Goal: Task Accomplishment & Management: Manage account settings

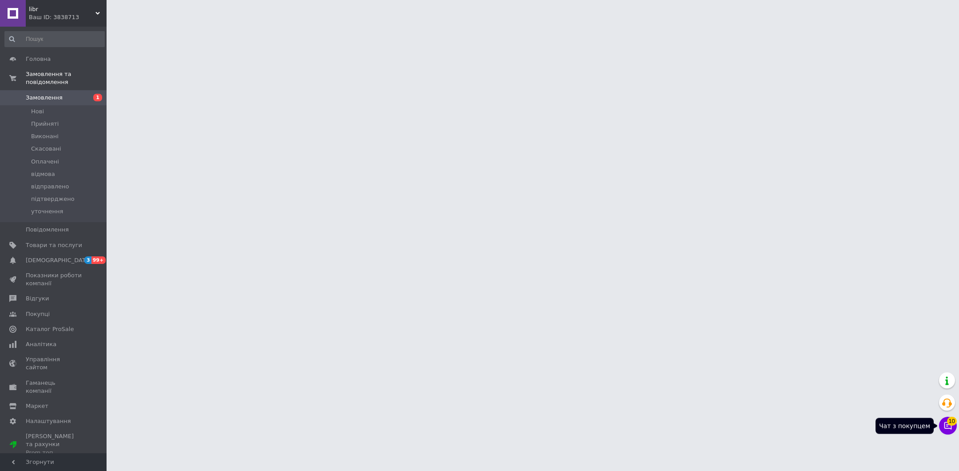
click at [948, 426] on icon at bounding box center [947, 425] width 9 height 9
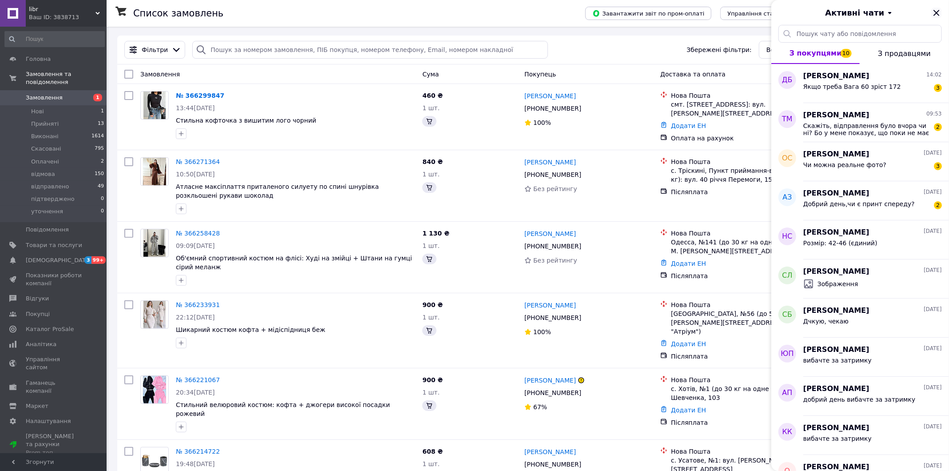
click at [946, 8] on div "Активні чати" at bounding box center [860, 12] width 178 height 25
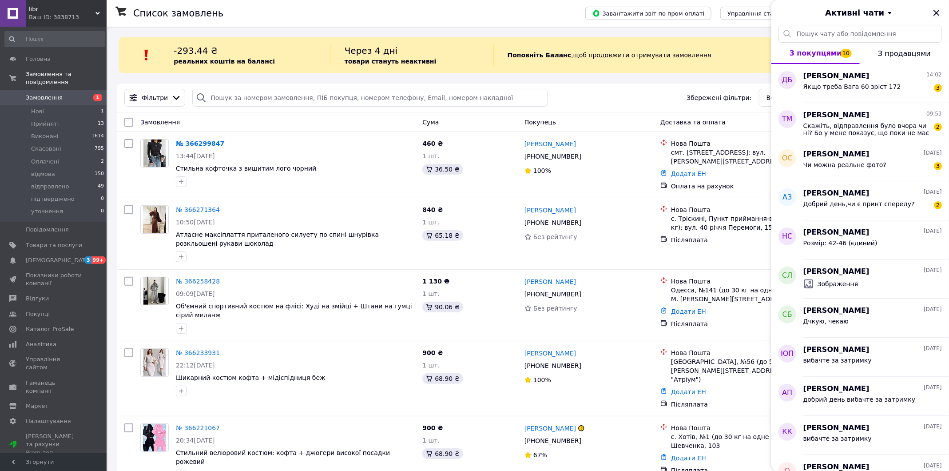
click at [939, 11] on icon "Закрити" at bounding box center [936, 13] width 11 height 11
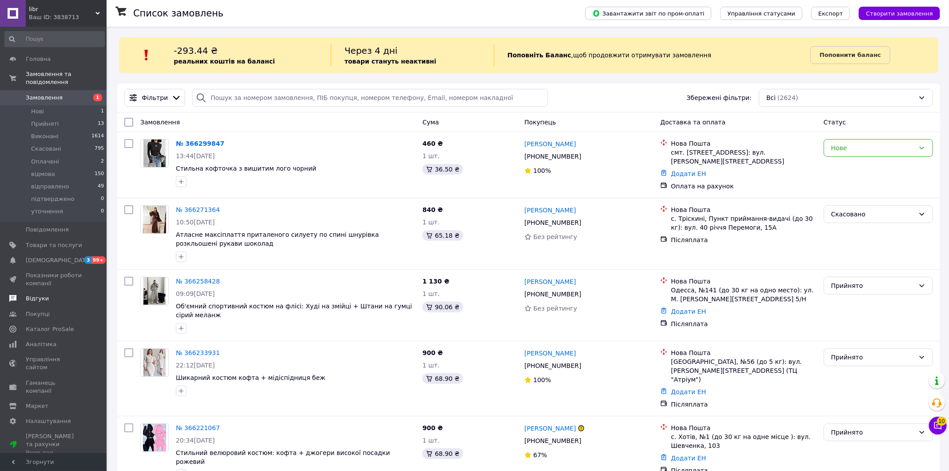
click at [50, 302] on link "Відгуки" at bounding box center [54, 298] width 109 height 15
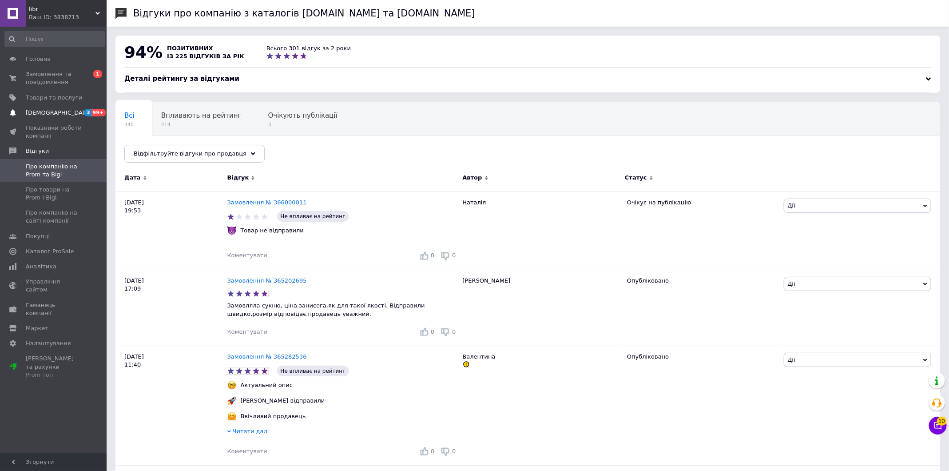
click at [59, 115] on span "[DEMOGRAPHIC_DATA]" at bounding box center [59, 113] width 66 height 8
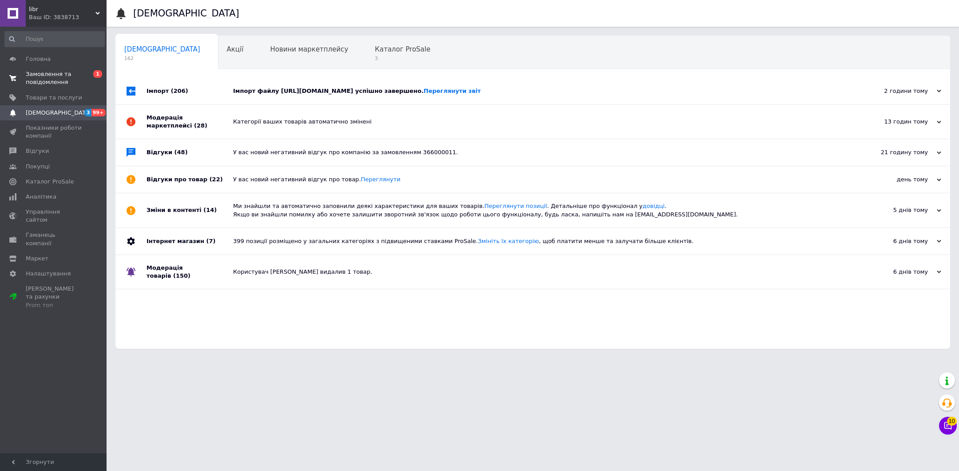
click at [59, 84] on span "Замовлення та повідомлення" at bounding box center [54, 78] width 56 height 16
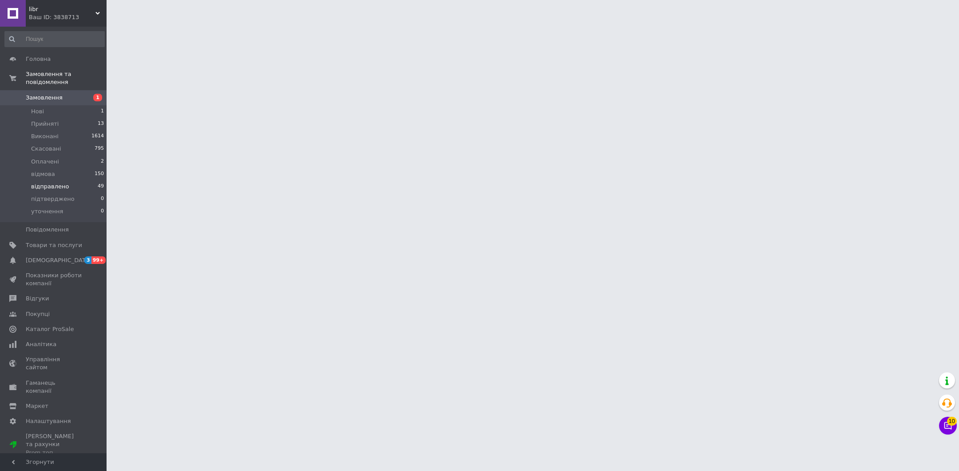
click at [71, 189] on li "відправлено 49" at bounding box center [54, 186] width 109 height 12
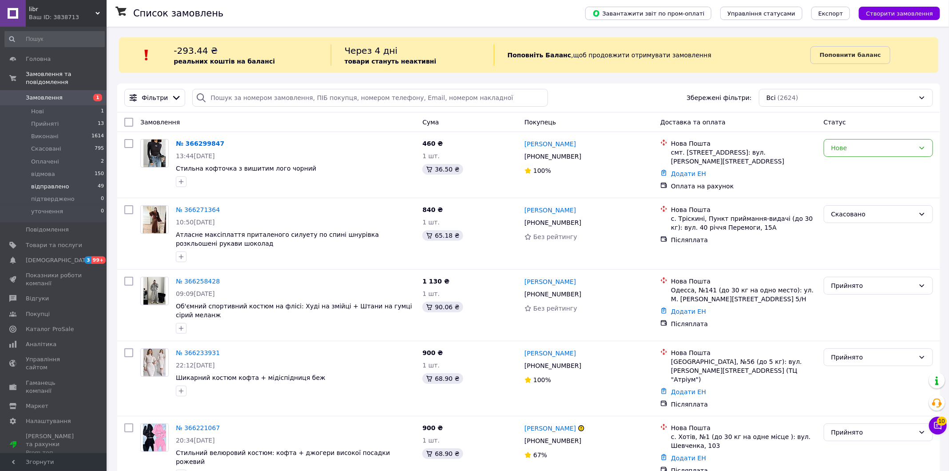
click at [70, 182] on li "відправлено 49" at bounding box center [54, 186] width 109 height 12
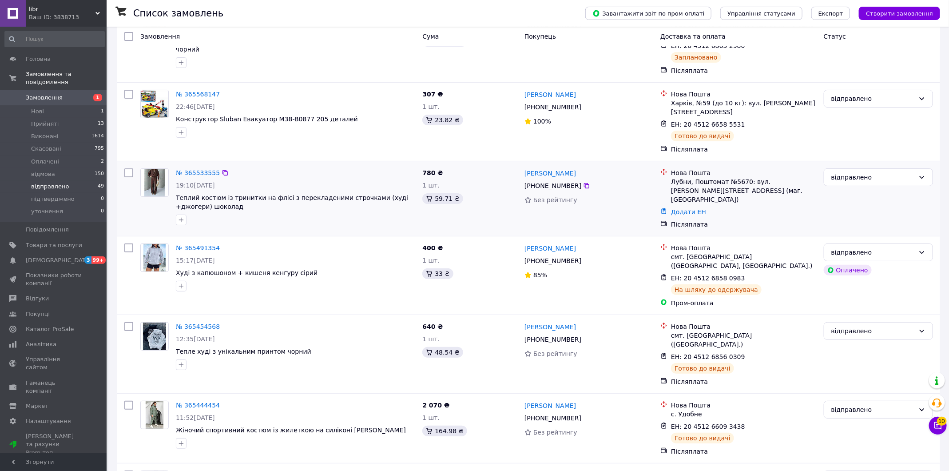
scroll to position [2328, 0]
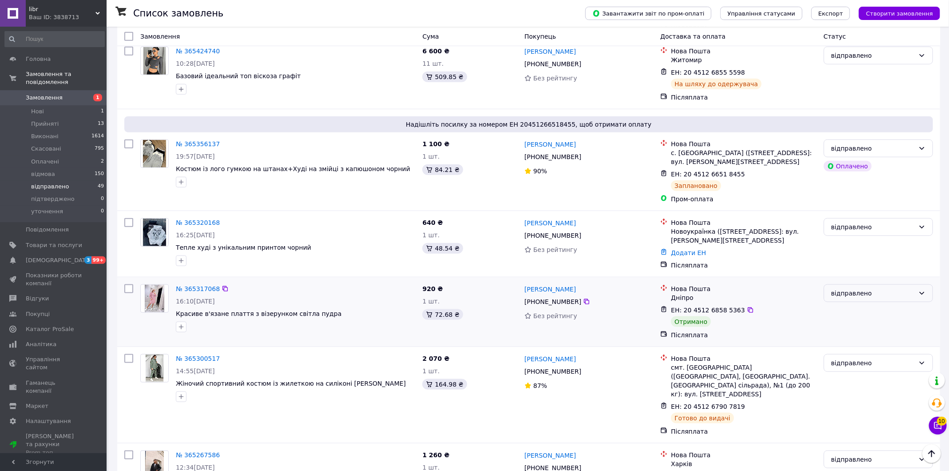
click at [879, 288] on div "відправлено" at bounding box center [872, 293] width 83 height 10
click at [861, 232] on li "Виконано" at bounding box center [878, 235] width 109 height 16
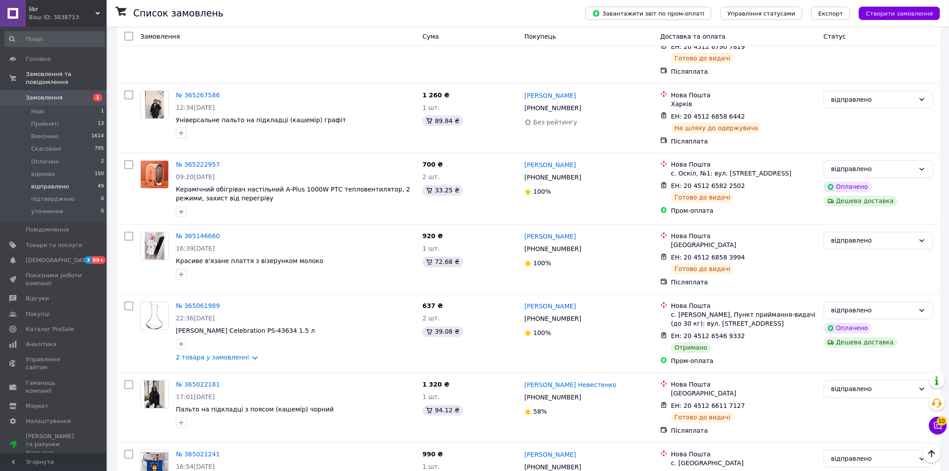
scroll to position [2689, 0]
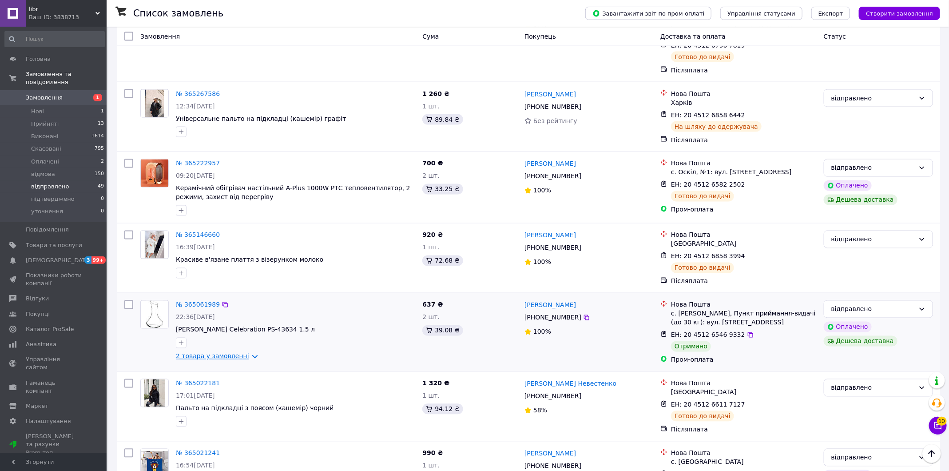
click at [241, 352] on link "2 товара у замовленні" at bounding box center [212, 355] width 73 height 7
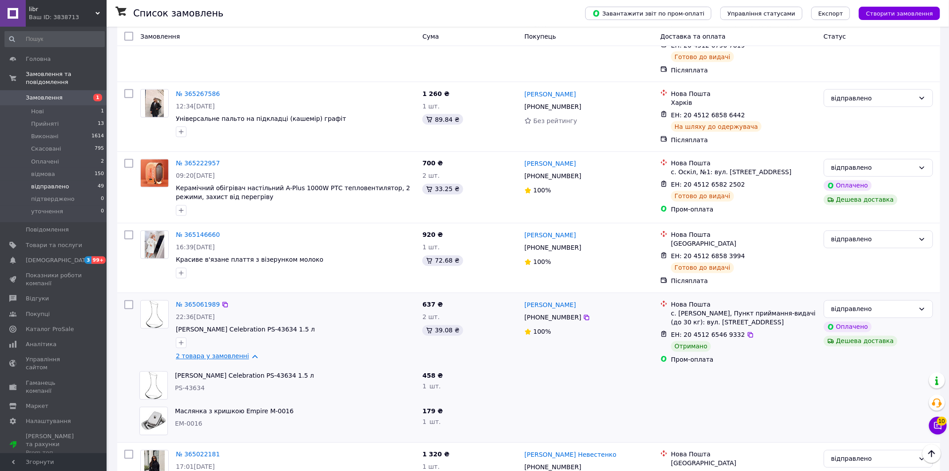
click at [241, 352] on link "2 товара у замовленні" at bounding box center [212, 355] width 73 height 7
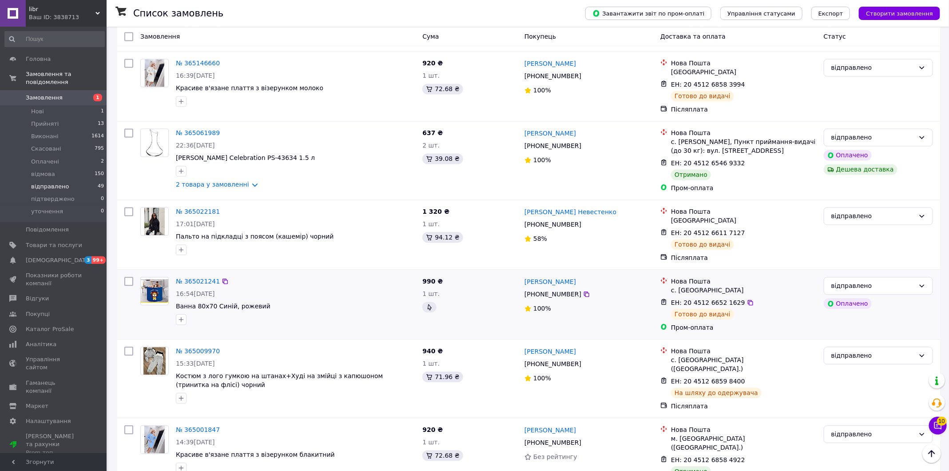
scroll to position [2962, 0]
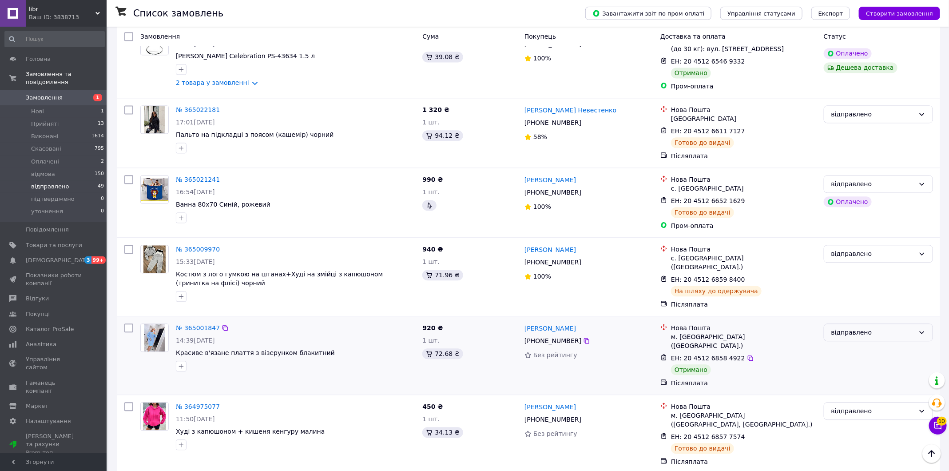
click at [872, 323] on div "відправлено" at bounding box center [877, 332] width 109 height 18
click at [849, 257] on li "Виконано" at bounding box center [878, 257] width 109 height 16
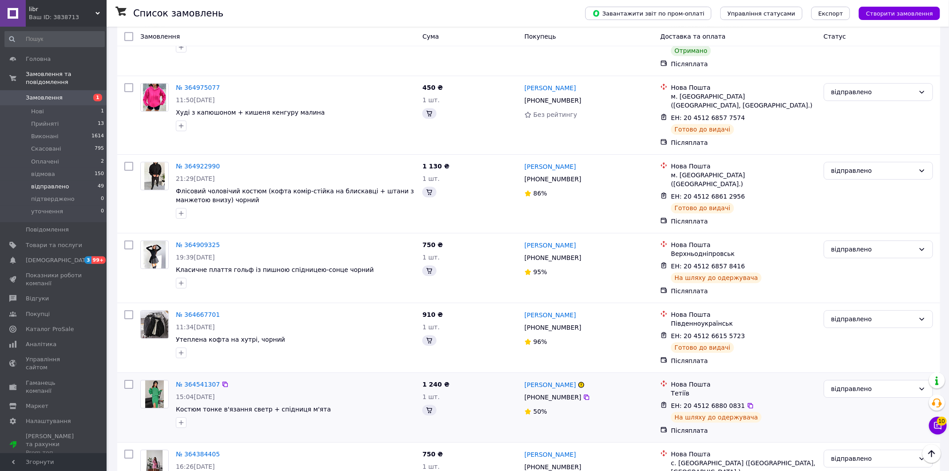
scroll to position [3261, 0]
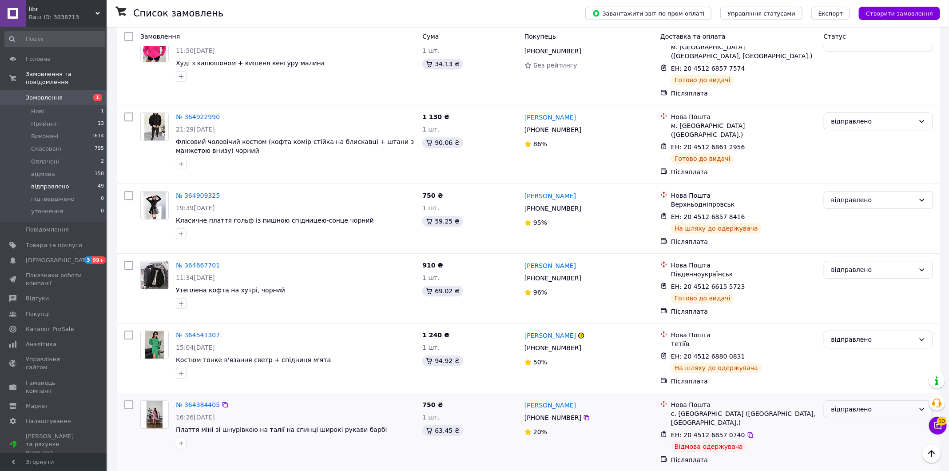
click at [846, 404] on div "відправлено" at bounding box center [872, 409] width 83 height 10
click at [854, 362] on li "відмова" at bounding box center [878, 365] width 109 height 16
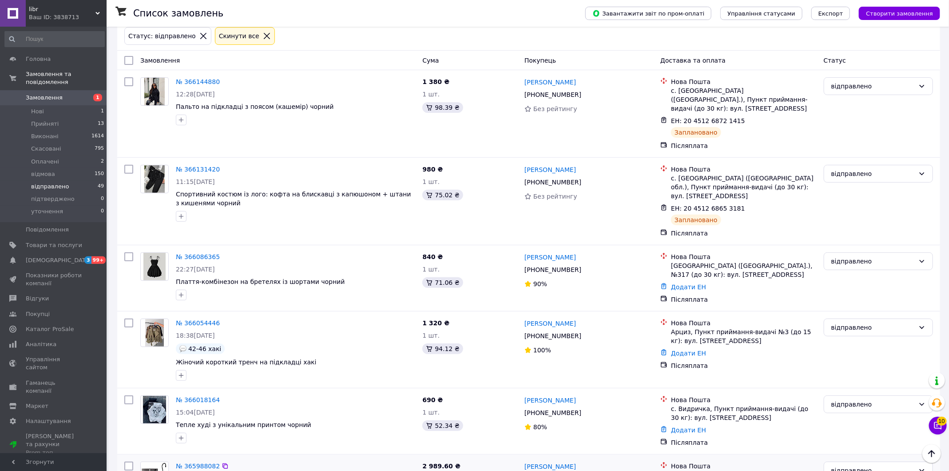
scroll to position [0, 0]
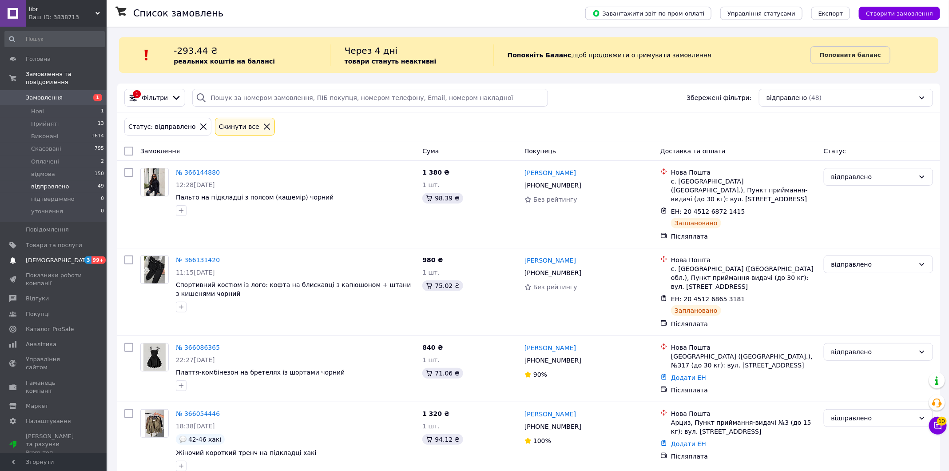
click at [63, 260] on span "[DEMOGRAPHIC_DATA]" at bounding box center [54, 260] width 56 height 8
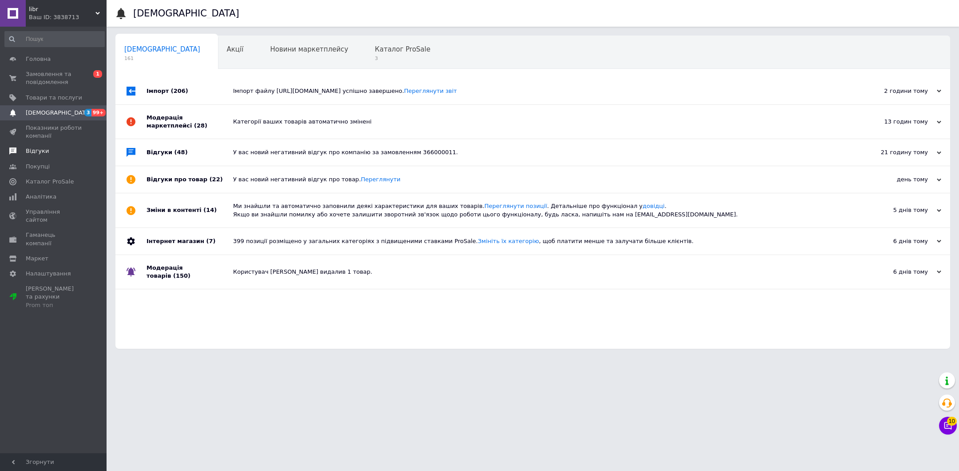
click at [57, 155] on link "Відгуки" at bounding box center [54, 150] width 109 height 15
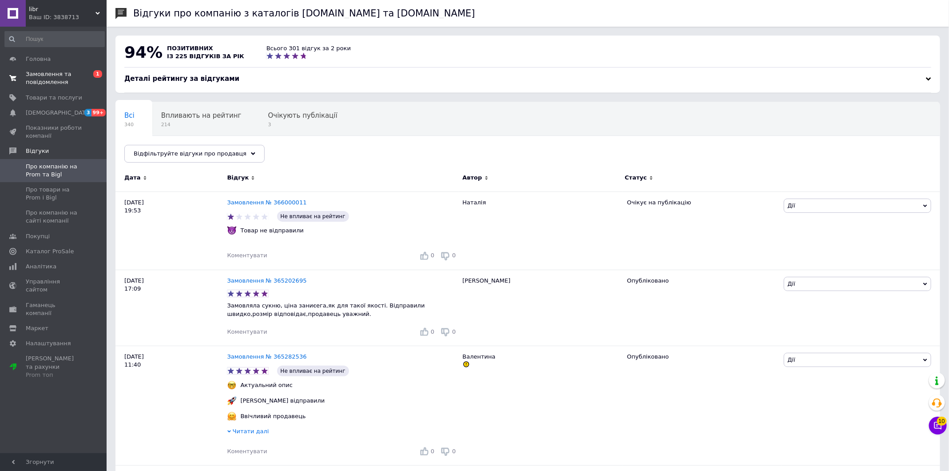
click at [54, 86] on span "Замовлення та повідомлення" at bounding box center [54, 78] width 56 height 16
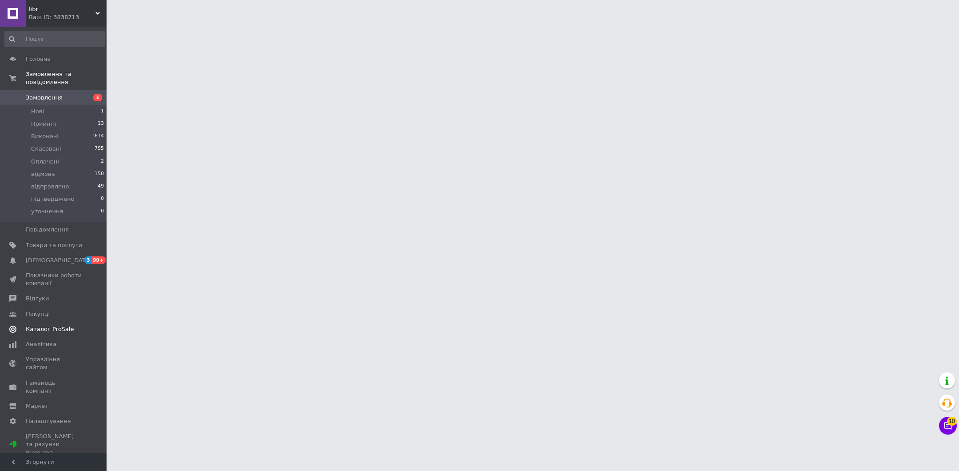
click at [69, 327] on span "Каталог ProSale" at bounding box center [50, 329] width 48 height 8
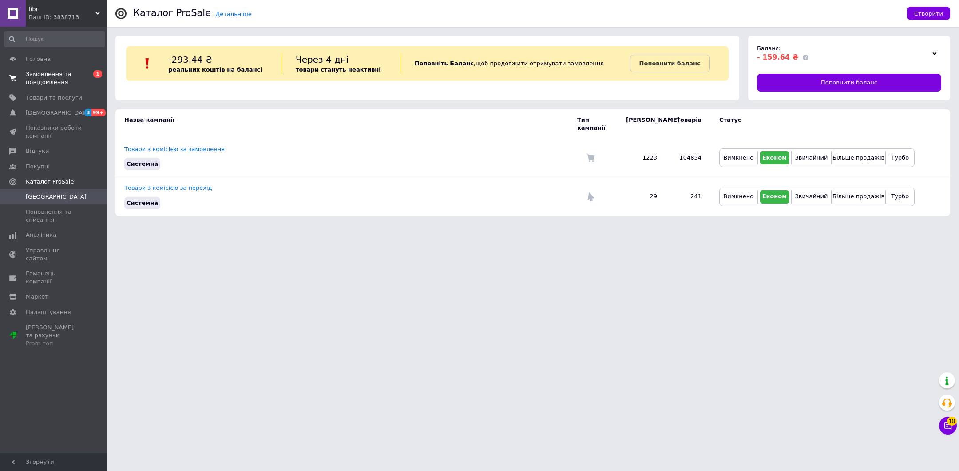
click at [67, 79] on span "Замовлення та повідомлення" at bounding box center [54, 78] width 56 height 16
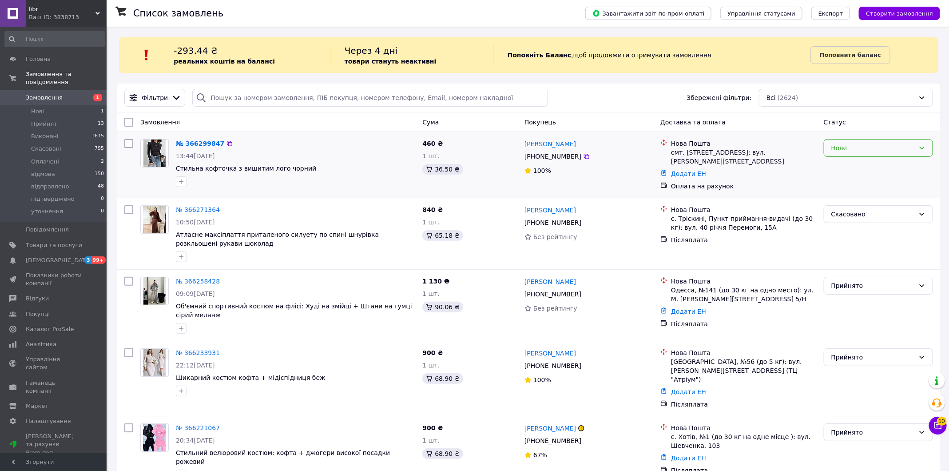
click at [859, 150] on div "Нове" at bounding box center [872, 148] width 83 height 10
click at [850, 164] on li "Прийнято" at bounding box center [878, 166] width 109 height 16
click at [56, 259] on span "[DEMOGRAPHIC_DATA]" at bounding box center [59, 260] width 66 height 8
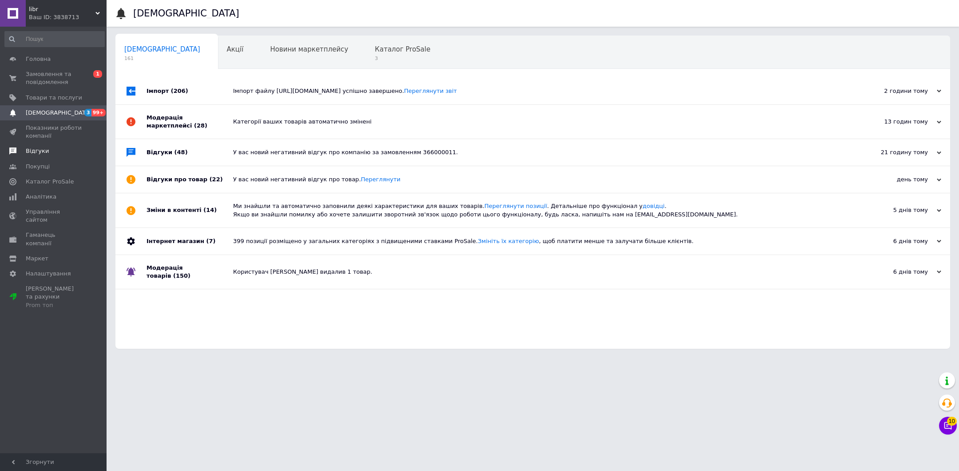
click at [39, 153] on span "Відгуки" at bounding box center [37, 151] width 23 height 8
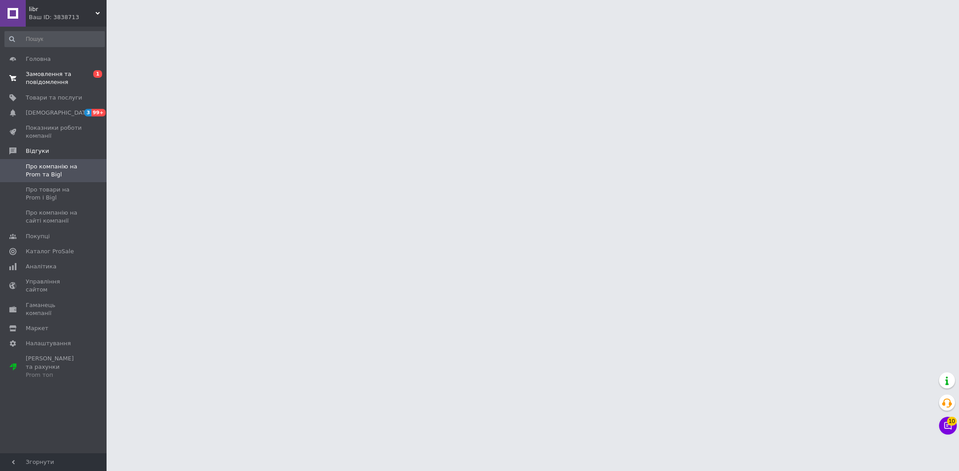
click at [55, 79] on span "Замовлення та повідомлення" at bounding box center [54, 78] width 56 height 16
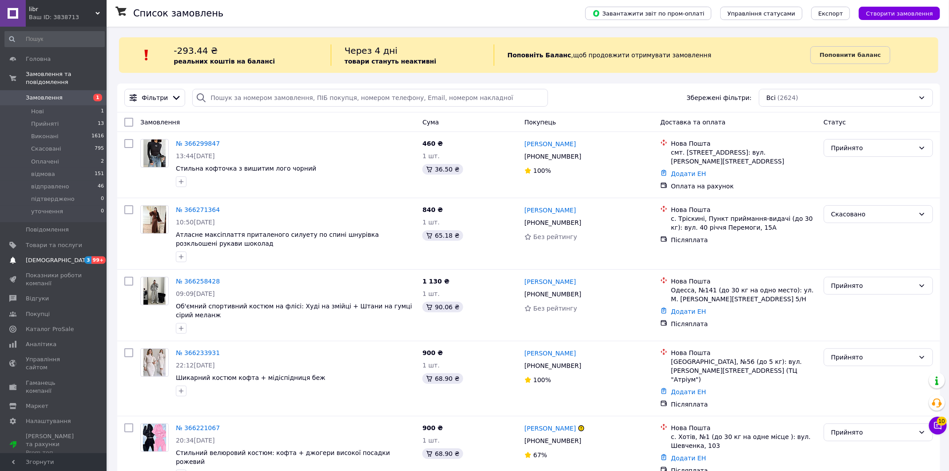
click at [67, 261] on span "[DEMOGRAPHIC_DATA]" at bounding box center [54, 260] width 56 height 8
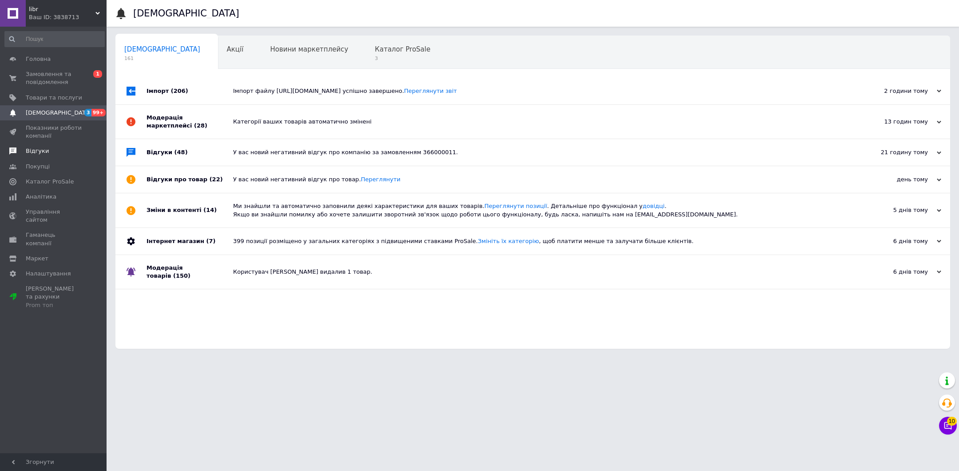
click at [57, 146] on link "Відгуки" at bounding box center [54, 150] width 109 height 15
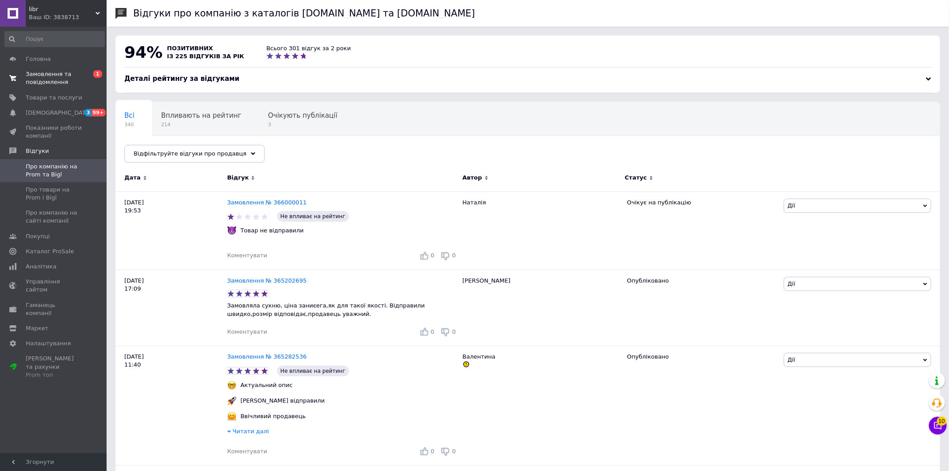
click at [57, 85] on span "Замовлення та повідомлення" at bounding box center [54, 78] width 56 height 16
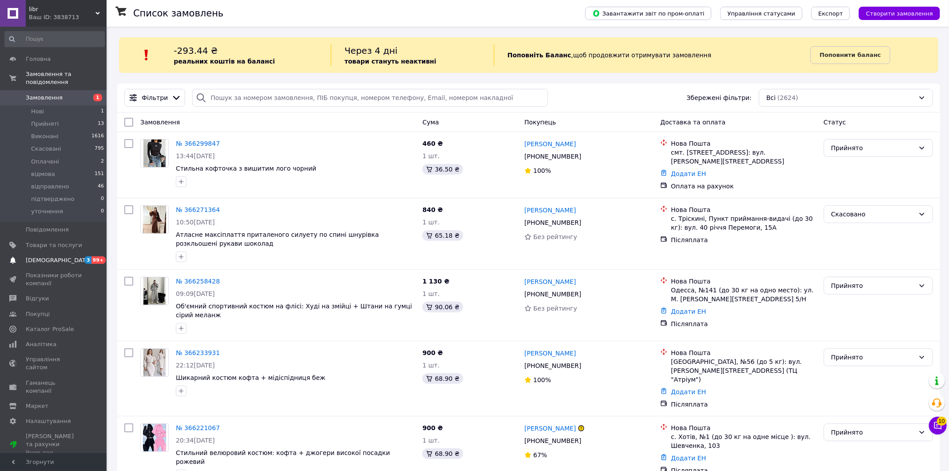
click at [60, 258] on span "[DEMOGRAPHIC_DATA]" at bounding box center [54, 260] width 56 height 8
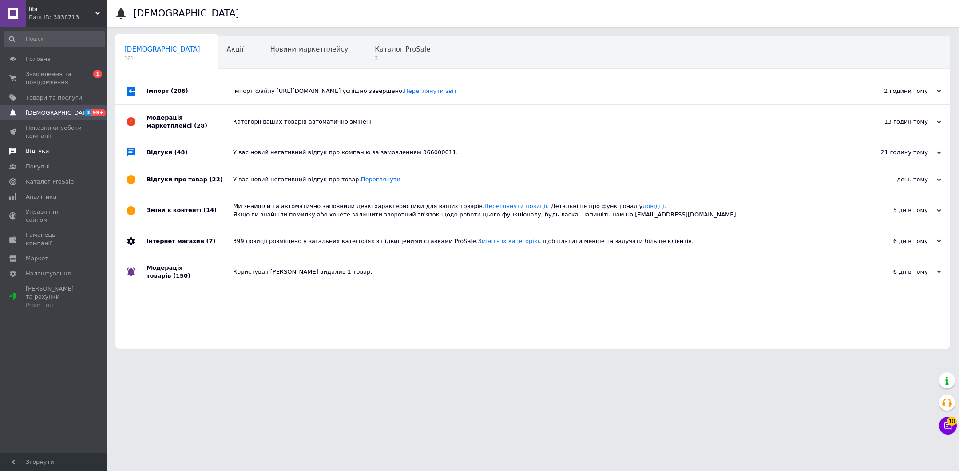
click at [49, 153] on span "Відгуки" at bounding box center [54, 151] width 56 height 8
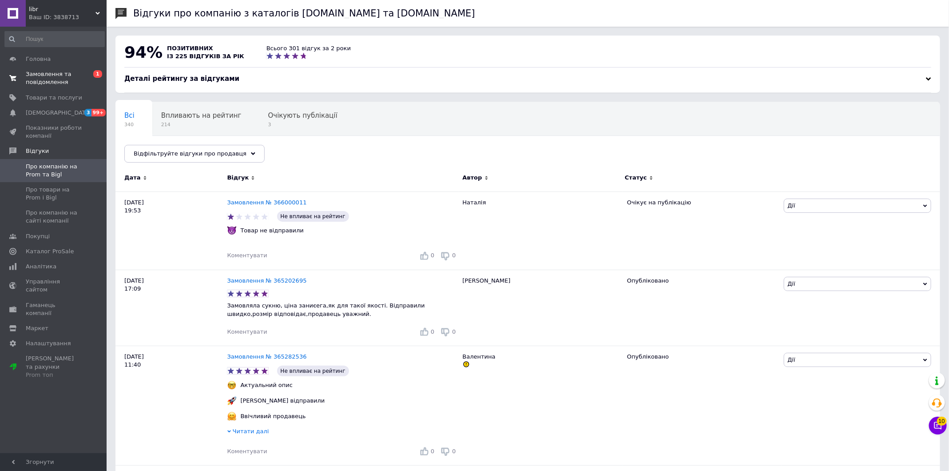
click at [53, 89] on link "Замовлення та повідомлення 0 1" at bounding box center [54, 78] width 109 height 23
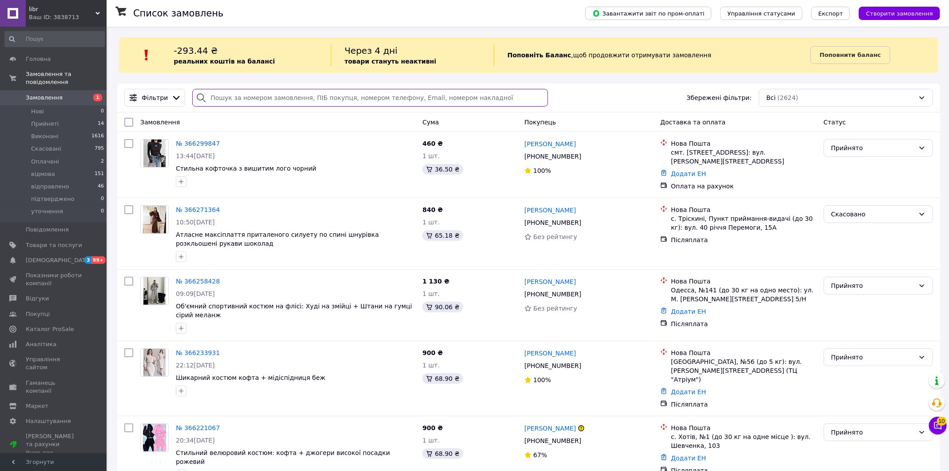
click at [278, 104] on input "search" at bounding box center [369, 98] width 355 height 18
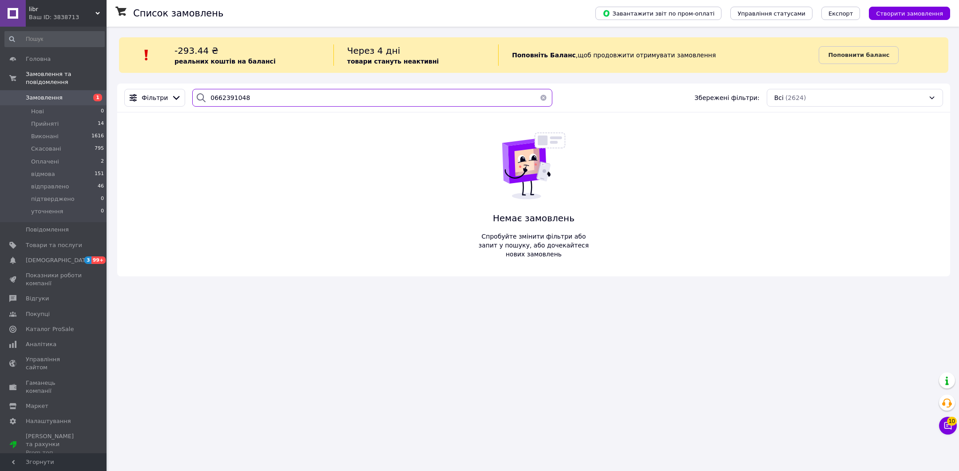
drag, startPoint x: 215, startPoint y: 98, endPoint x: 247, endPoint y: 99, distance: 31.5
click at [247, 99] on input "0662391048" at bounding box center [372, 98] width 360 height 18
click at [154, 101] on span "Фільтри" at bounding box center [155, 97] width 26 height 9
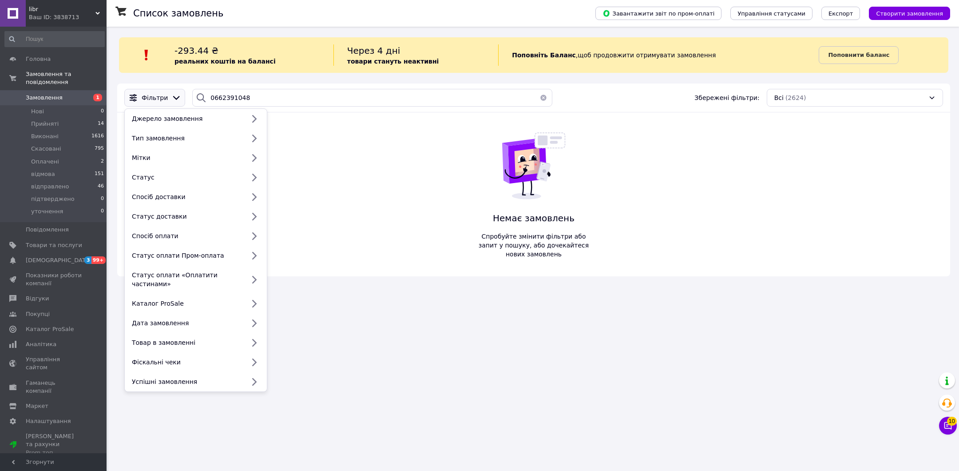
click at [154, 101] on span "Фільтри" at bounding box center [155, 97] width 26 height 9
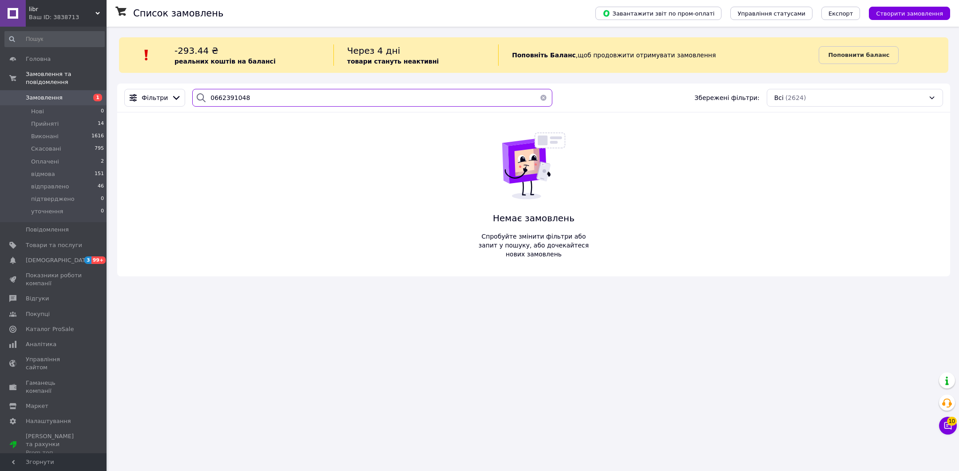
click at [214, 95] on input "0662391048" at bounding box center [372, 98] width 360 height 18
type input "0732573906"
click at [70, 263] on span "[DEMOGRAPHIC_DATA]" at bounding box center [54, 260] width 56 height 8
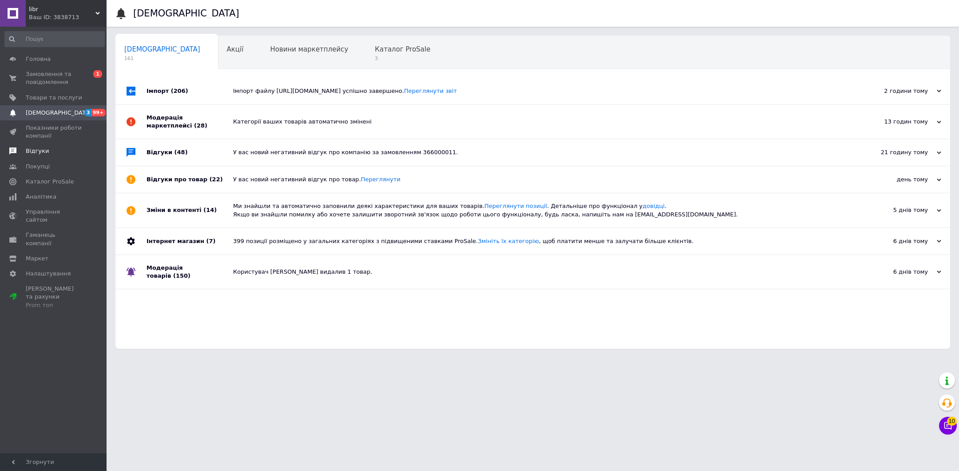
click at [63, 154] on span "Відгуки" at bounding box center [54, 151] width 56 height 8
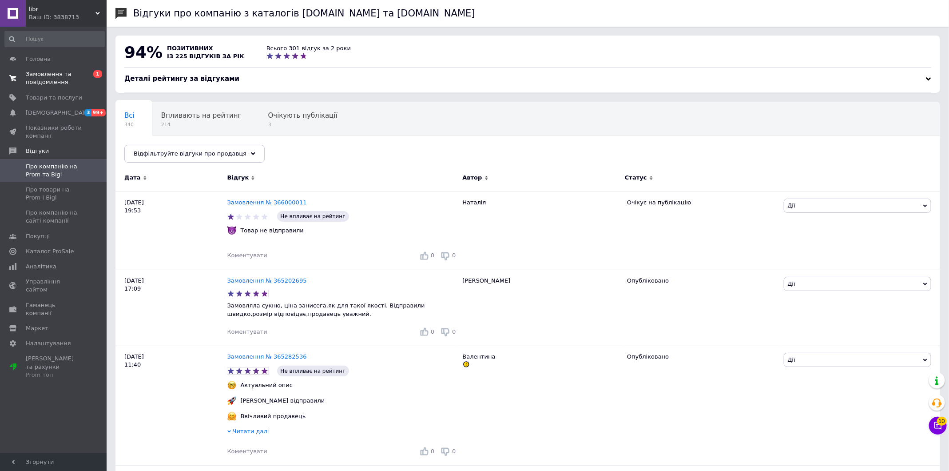
click at [67, 79] on span "Замовлення та повідомлення" at bounding box center [54, 78] width 56 height 16
